Goal: Browse casually: Explore the website without a specific task or goal

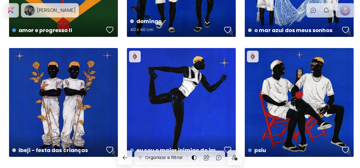
scroll to position [470, 0]
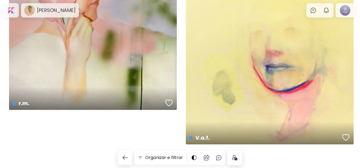
scroll to position [775, 0]
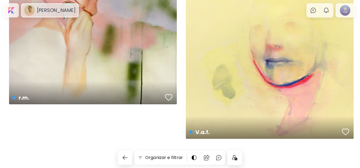
click at [33, 10] on image at bounding box center [29, 10] width 11 height 11
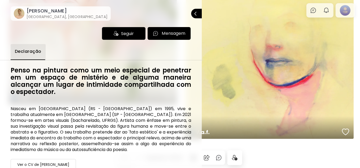
click at [129, 35] on span "Seguir" at bounding box center [127, 33] width 13 height 7
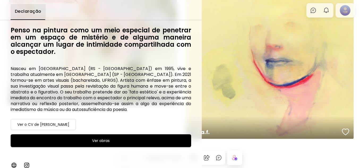
scroll to position [45, 0]
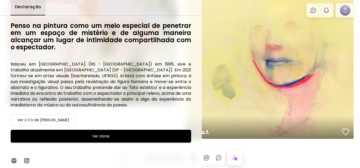
click at [69, 122] on h6 "Ver o CV de Gabriel Porto Loew" at bounding box center [43, 120] width 52 height 6
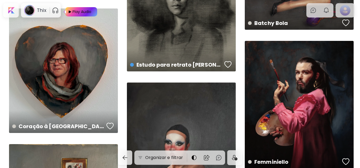
scroll to position [818, 0]
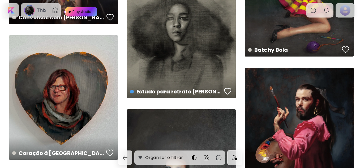
click at [35, 3] on div "Thix Play Audio" at bounding box center [41, 10] width 40 height 14
click at [35, 6] on image at bounding box center [29, 10] width 11 height 11
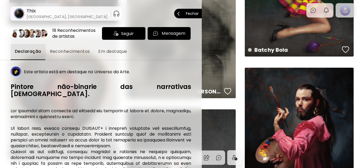
click at [105, 38] on div "Seguir" at bounding box center [123, 33] width 43 height 13
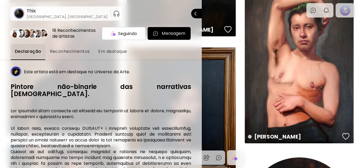
scroll to position [311, 0]
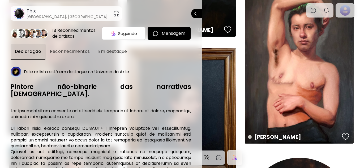
click at [240, 46] on div at bounding box center [180, 84] width 360 height 168
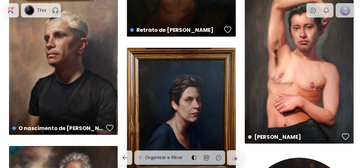
scroll to position [0, 0]
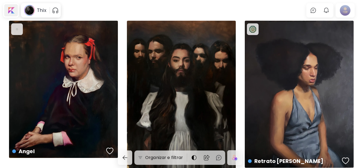
click at [11, 11] on div at bounding box center [11, 10] width 14 height 12
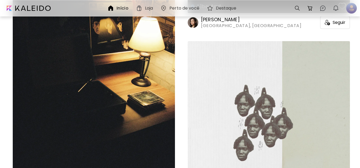
scroll to position [1978, 0]
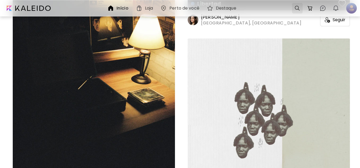
click at [292, 10] on div at bounding box center [297, 8] width 11 height 11
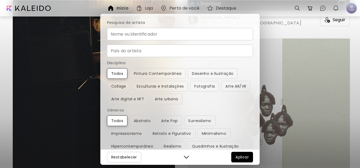
click at [181, 49] on input "País do artista" at bounding box center [180, 51] width 146 height 12
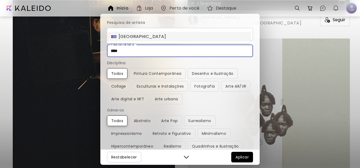
click at [177, 38] on li "[GEOGRAPHIC_DATA]" at bounding box center [178, 37] width 143 height 10
type input "****"
click at [239, 154] on span "Aplicar" at bounding box center [241, 157] width 13 height 6
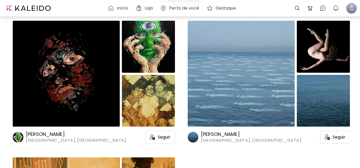
scroll to position [49, 0]
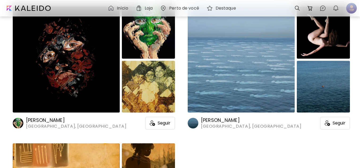
click at [229, 37] on img at bounding box center [240, 60] width 107 height 106
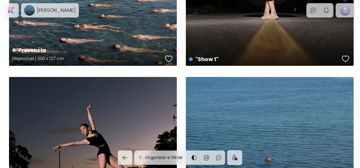
scroll to position [663, 0]
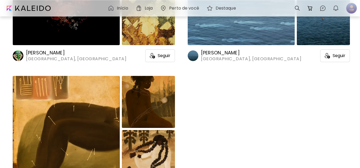
scroll to position [186, 0]
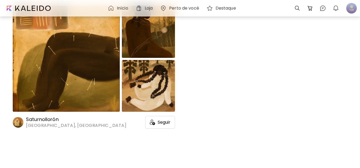
click at [66, 75] on img at bounding box center [66, 59] width 107 height 106
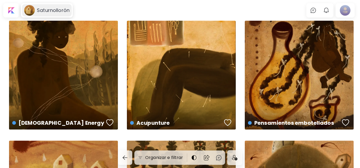
click at [61, 15] on div "Saturnollorón" at bounding box center [47, 10] width 50 height 12
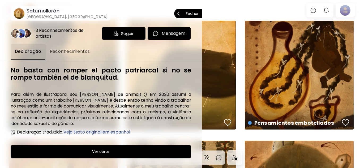
click at [115, 35] on img at bounding box center [115, 33] width 5 height 5
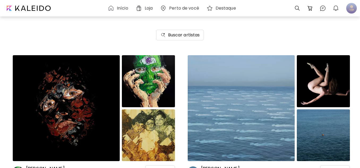
click at [60, 62] on img at bounding box center [66, 108] width 107 height 106
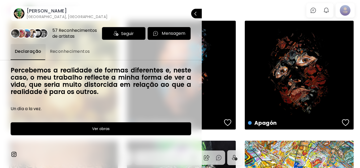
click at [123, 38] on div "Seguir" at bounding box center [123, 33] width 43 height 13
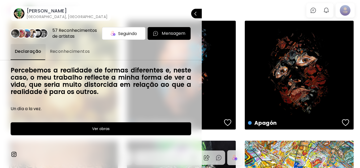
click at [238, 61] on div at bounding box center [180, 84] width 360 height 168
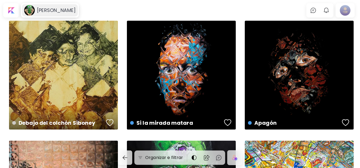
click at [55, 6] on div "[PERSON_NAME]" at bounding box center [50, 10] width 56 height 12
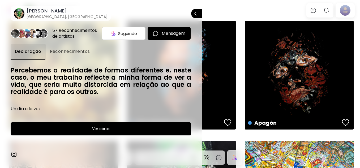
click at [220, 7] on div at bounding box center [180, 84] width 360 height 168
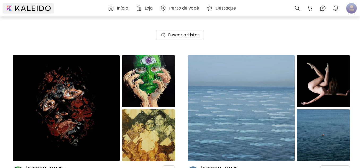
click at [54, 11] on div at bounding box center [28, 8] width 53 height 13
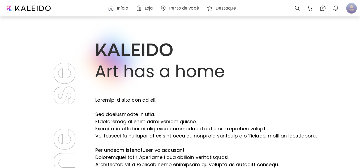
click at [184, 10] on h6 "Perto de você" at bounding box center [184, 8] width 30 height 4
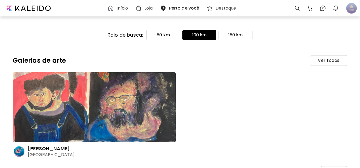
click at [220, 10] on h6 "Destaque" at bounding box center [225, 8] width 20 height 4
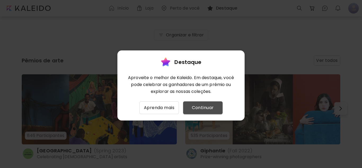
click at [190, 102] on button "Continuar" at bounding box center [203, 107] width 40 height 13
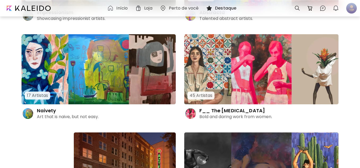
scroll to position [346, 0]
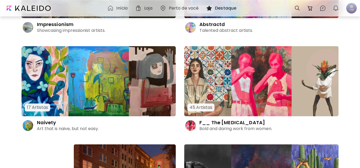
click at [136, 94] on img at bounding box center [98, 81] width 154 height 70
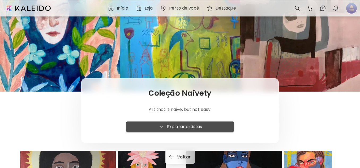
click at [161, 122] on button "Explorar artistas" at bounding box center [180, 126] width 108 height 11
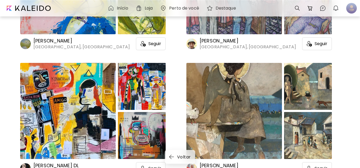
scroll to position [490, 0]
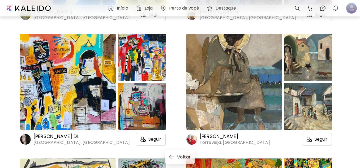
click at [59, 139] on h6 "[PERSON_NAME] DL" at bounding box center [81, 136] width 96 height 6
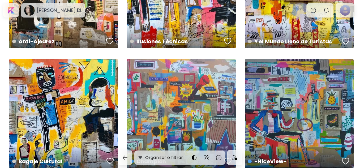
scroll to position [323, 0]
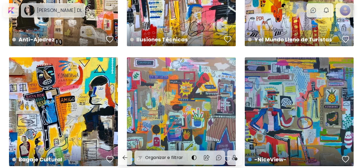
click at [56, 9] on h6 "[PERSON_NAME] DL" at bounding box center [59, 10] width 45 height 6
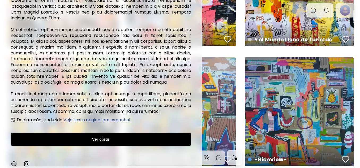
scroll to position [123, 0]
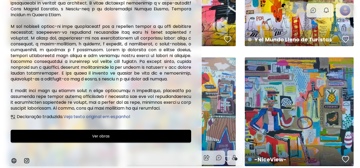
click at [224, 101] on div at bounding box center [180, 84] width 360 height 168
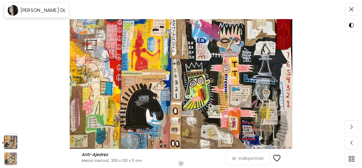
scroll to position [11, 0]
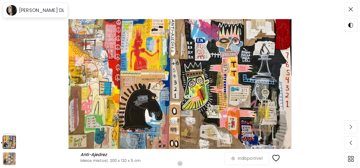
click at [187, 83] on img at bounding box center [179, 84] width 315 height 130
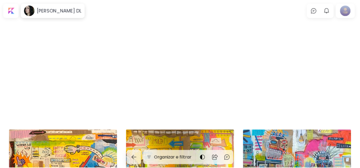
scroll to position [323, 0]
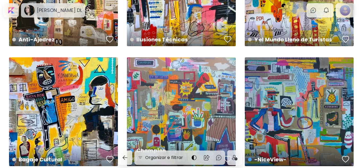
click at [190, 72] on div "Champion US$ 4,000 | 200 x 120 cm" at bounding box center [181, 111] width 109 height 109
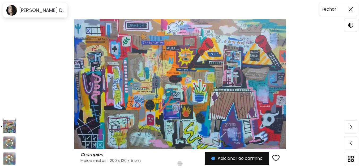
click at [353, 12] on span at bounding box center [350, 9] width 11 height 11
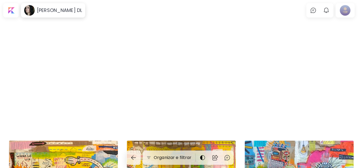
scroll to position [323, 0]
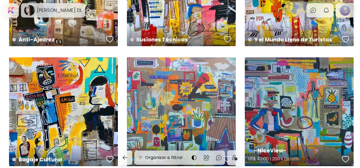
click at [304, 88] on div "-NiceView- US$ 4,000 | 200 x 120 cm" at bounding box center [298, 111] width 109 height 109
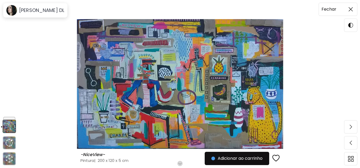
click at [350, 13] on span at bounding box center [350, 9] width 11 height 11
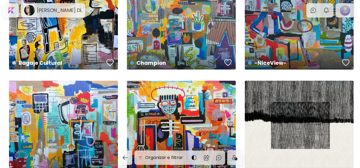
scroll to position [419, 0]
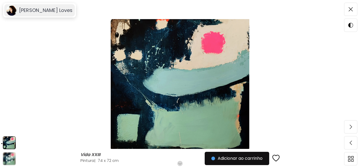
click at [37, 6] on div "Nita Loves" at bounding box center [39, 10] width 71 height 12
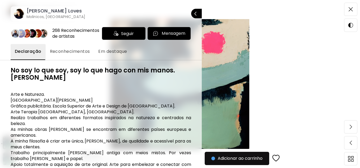
click at [211, 31] on div at bounding box center [180, 84] width 360 height 168
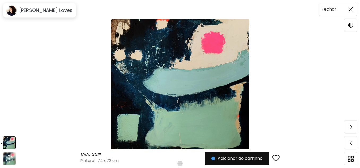
click at [351, 12] on span at bounding box center [350, 9] width 11 height 11
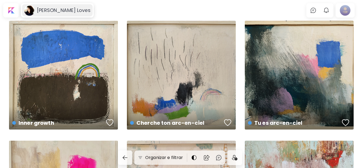
click at [57, 6] on div "Nita Loves" at bounding box center [57, 10] width 71 height 12
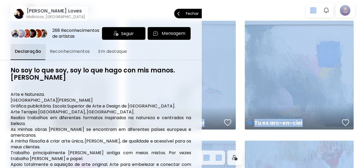
click at [128, 37] on span "Seguir" at bounding box center [127, 33] width 13 height 7
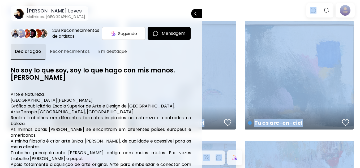
click at [246, 16] on div at bounding box center [180, 84] width 360 height 168
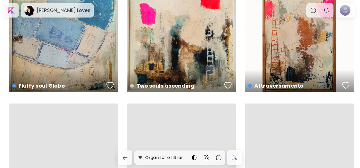
scroll to position [879, 0]
